Goal: Navigation & Orientation: Find specific page/section

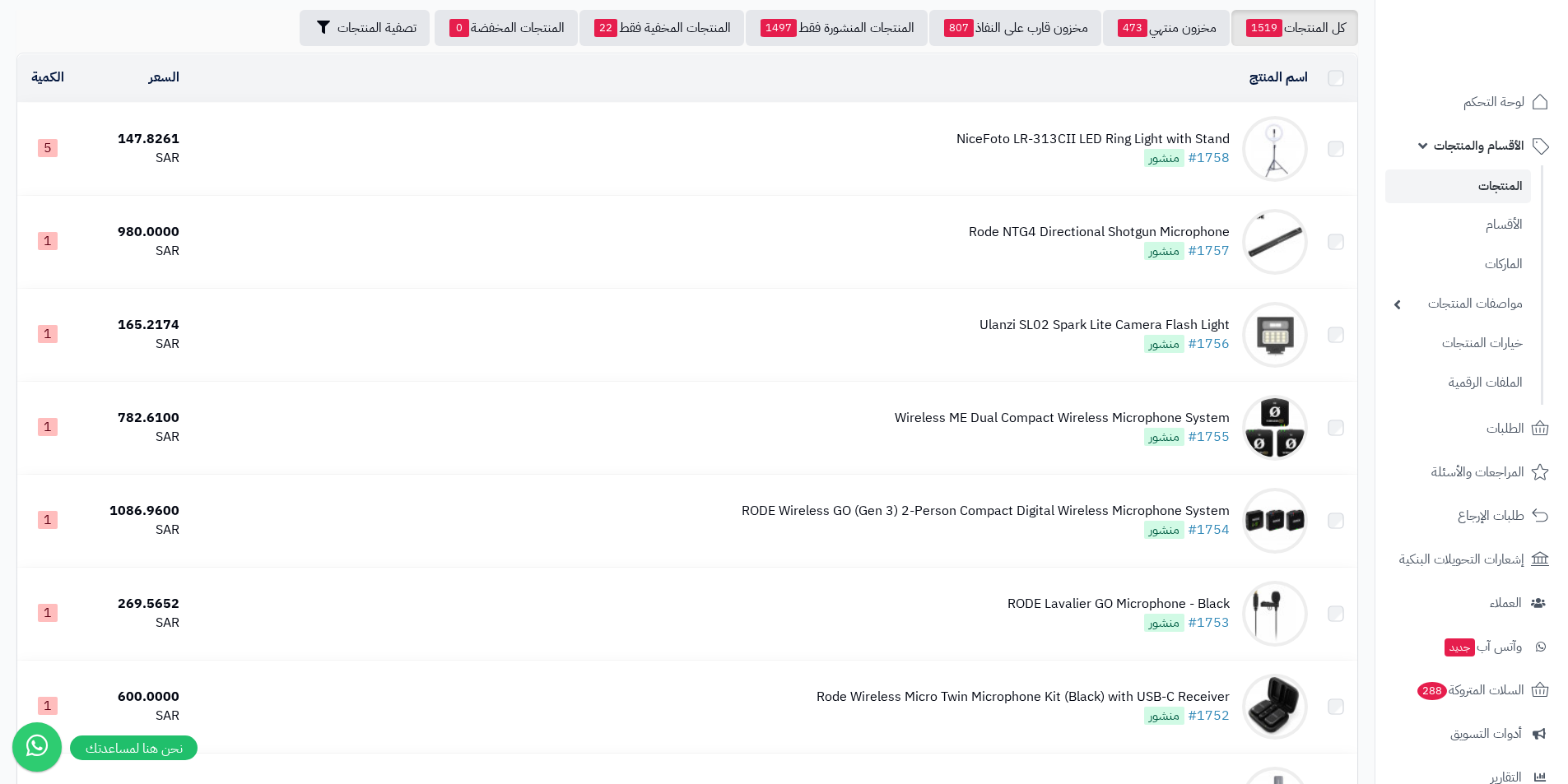
scroll to position [165, 0]
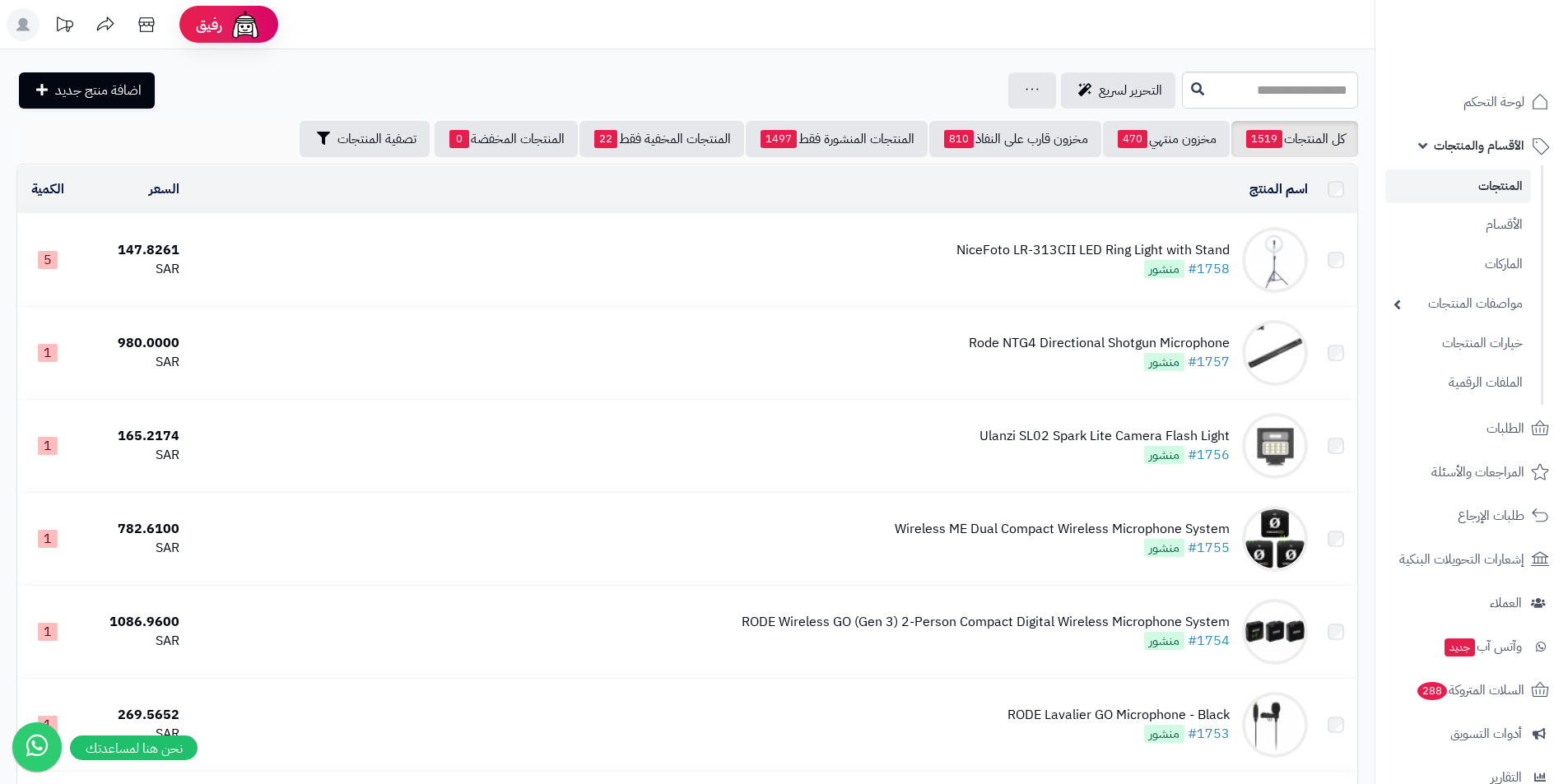
click at [1487, 183] on link "المنتجات" at bounding box center [1458, 186] width 146 height 33
click at [1472, 144] on span "الأقسام والمنتجات" at bounding box center [1479, 146] width 90 height 23
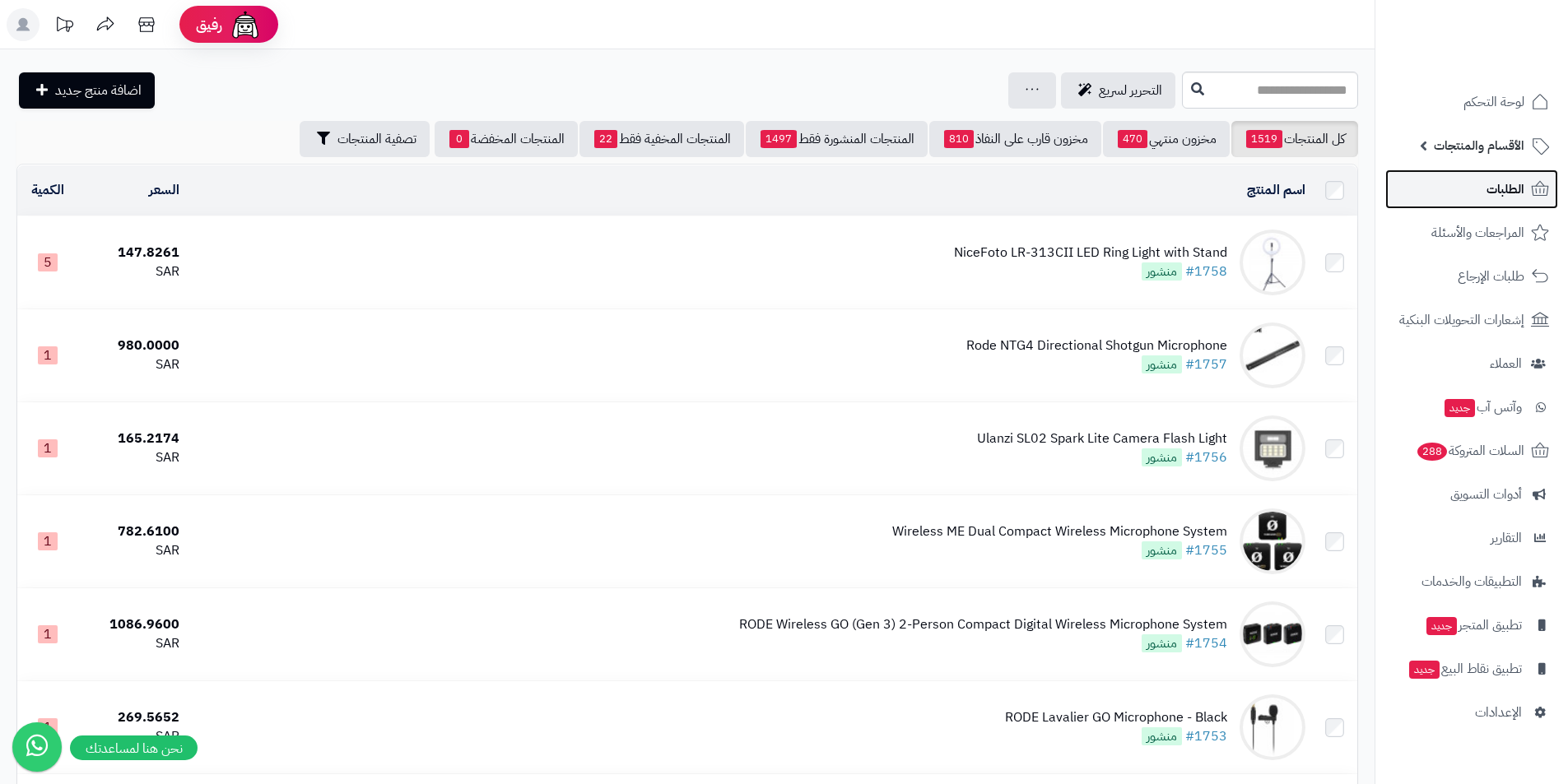
click at [1489, 193] on span "الطلبات" at bounding box center [1505, 189] width 38 height 23
